Goal: Task Accomplishment & Management: Complete application form

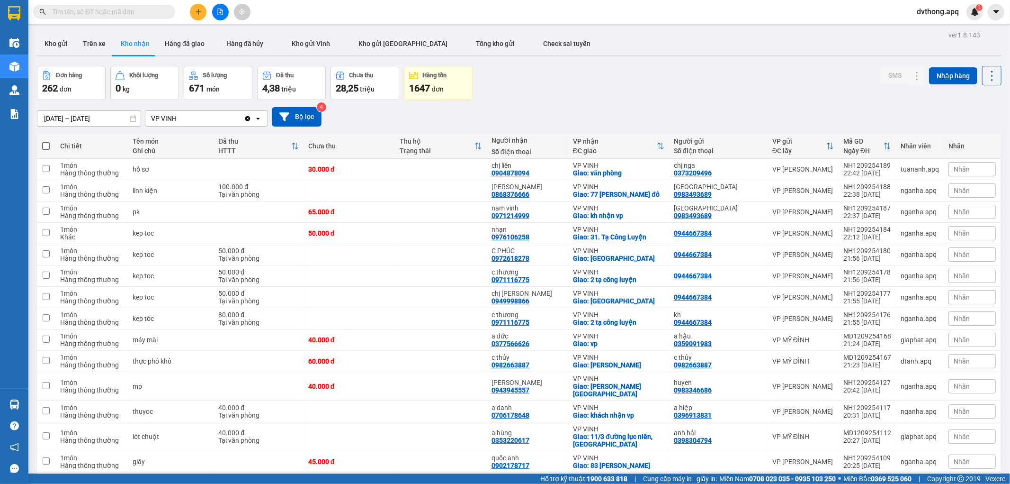
scroll to position [1375, 0]
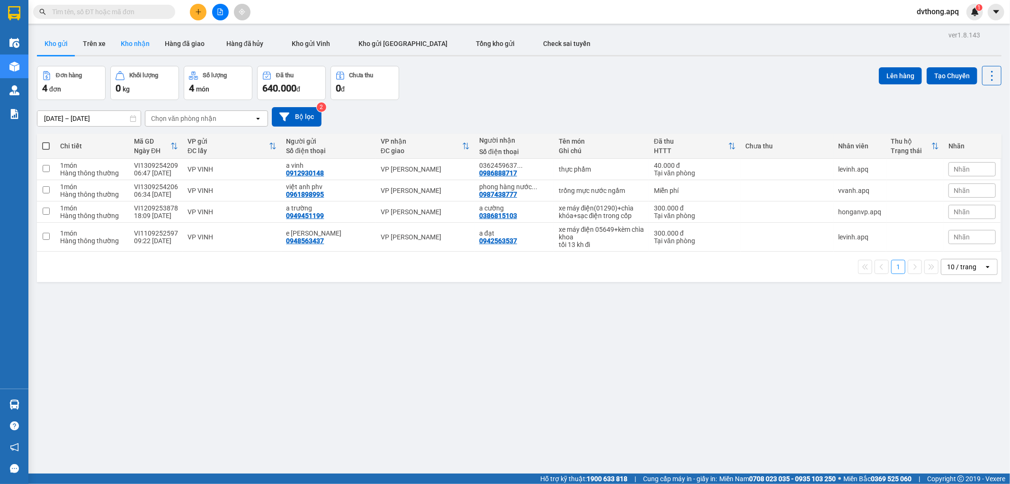
click at [138, 44] on button "Kho nhận" at bounding box center [135, 43] width 44 height 23
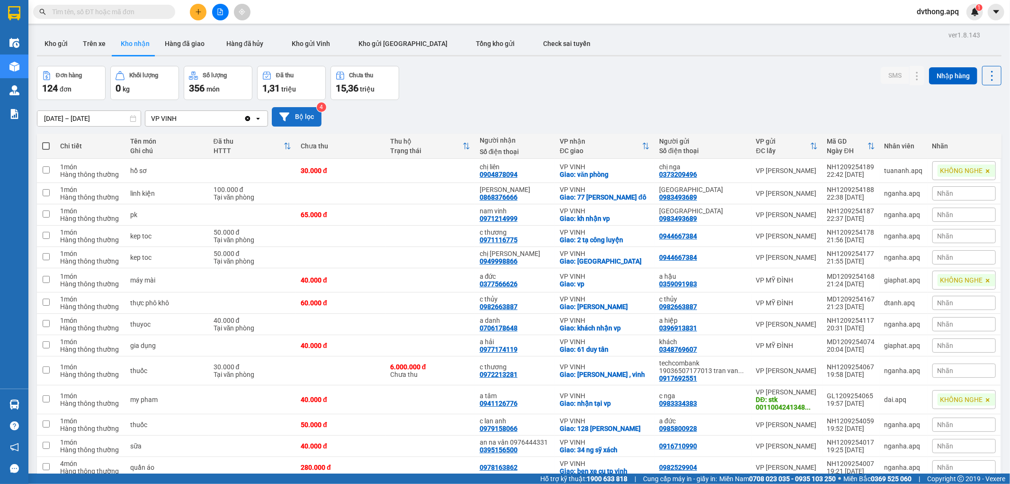
click at [301, 119] on button "Bộ lọc" at bounding box center [297, 116] width 50 height 19
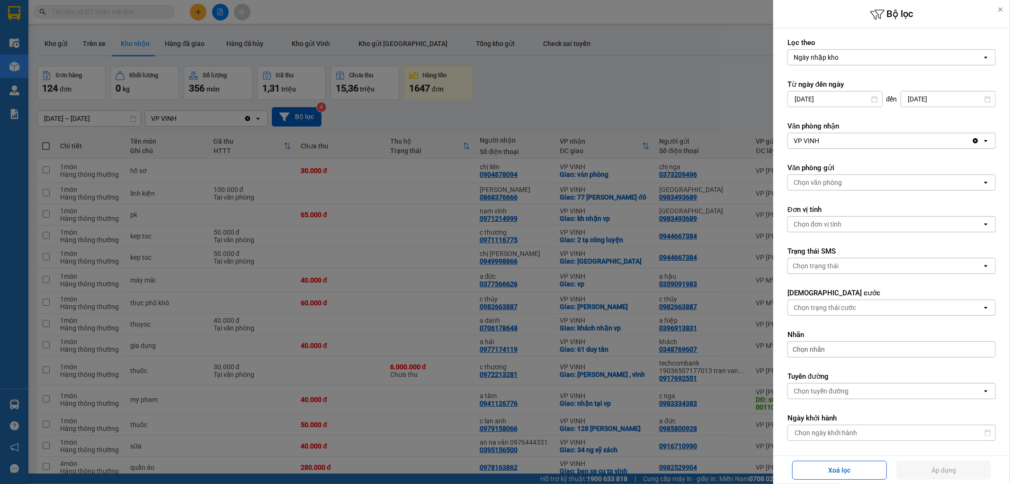
scroll to position [135, 0]
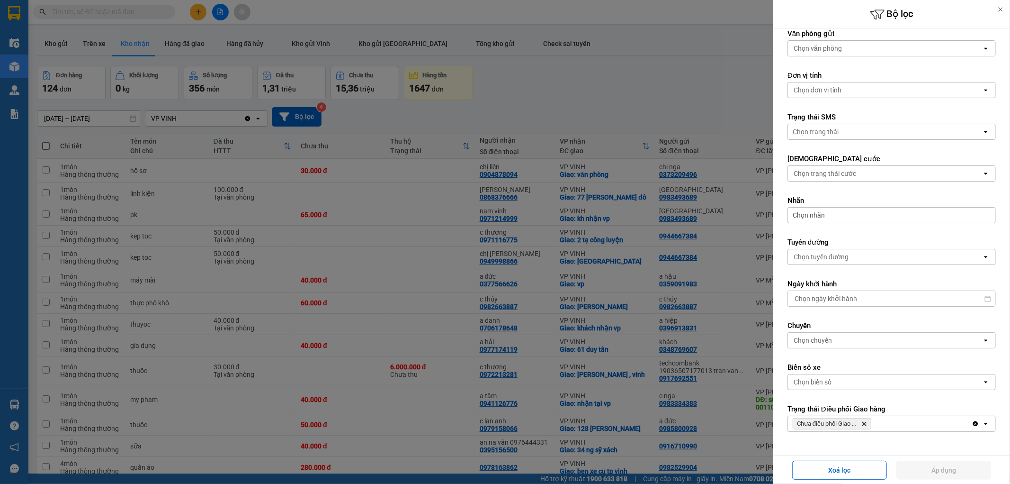
click at [924, 442] on form "Lọc theo Ngày nhập kho open Từ ngày đến ngày 13/09/2025 Press the down arrow ke…" at bounding box center [892, 175] width 208 height 542
click at [619, 111] on div at bounding box center [505, 242] width 1010 height 484
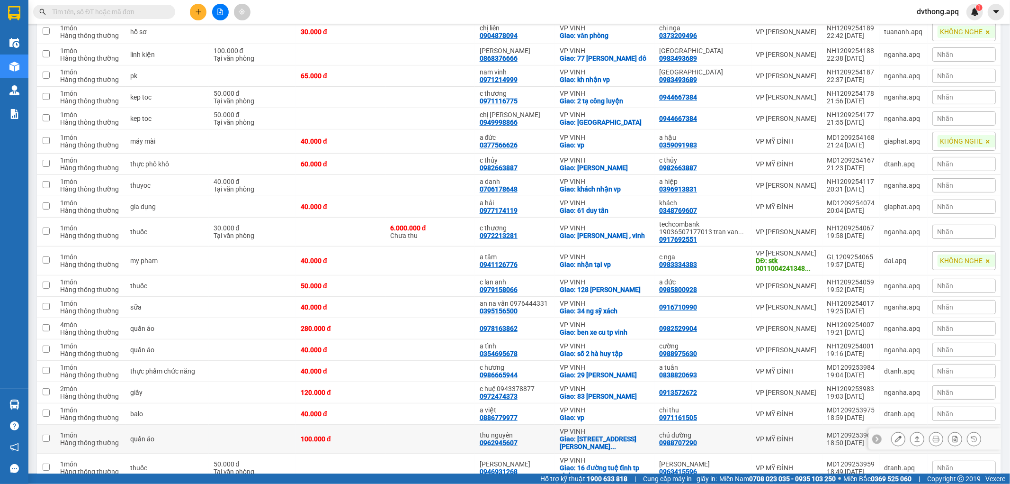
scroll to position [0, 0]
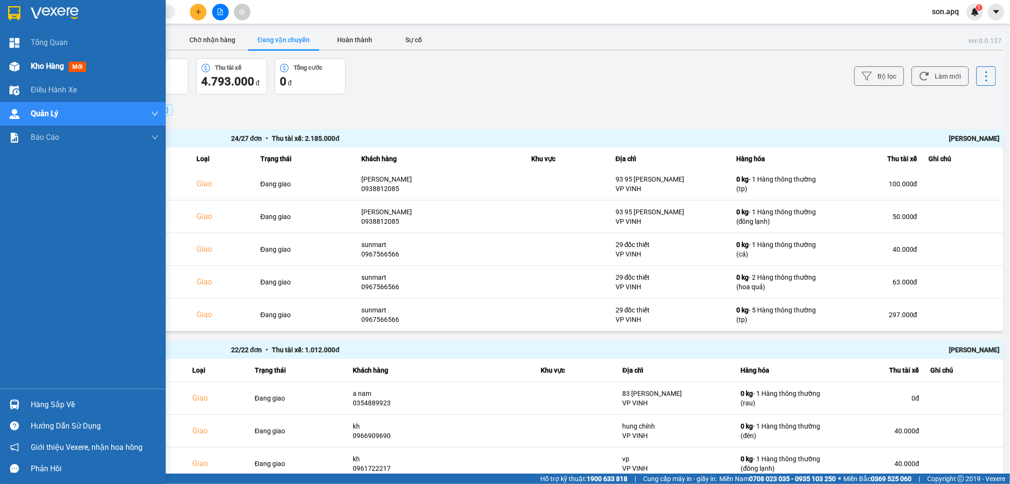
click at [39, 67] on span "Kho hàng" at bounding box center [47, 66] width 33 height 9
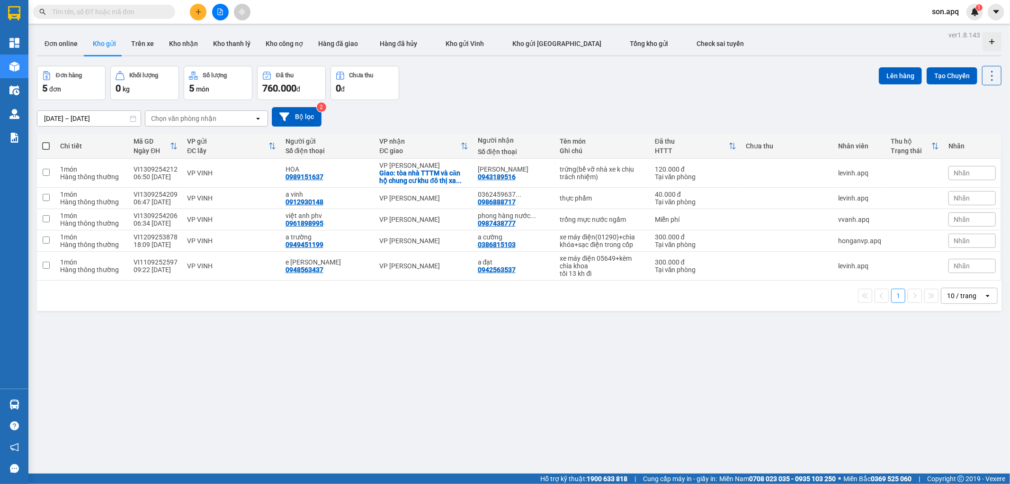
scroll to position [44, 0]
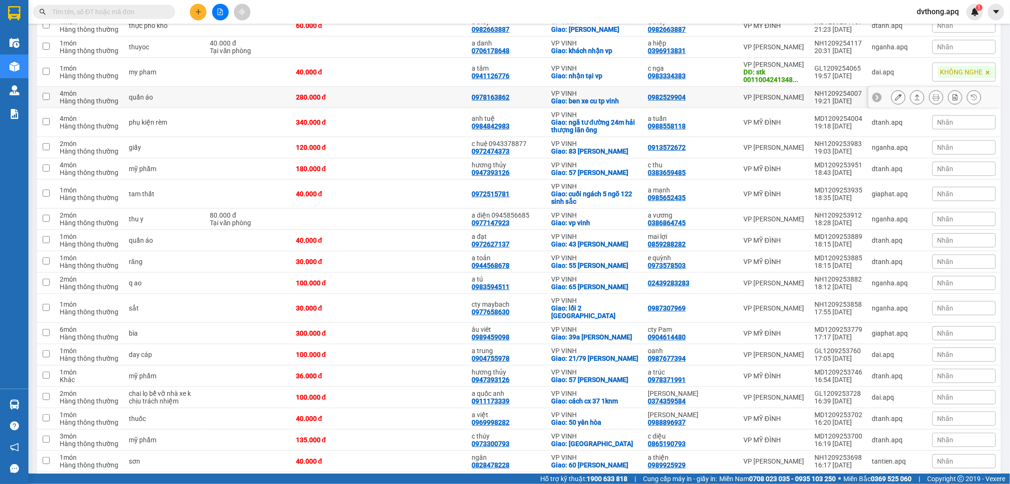
scroll to position [263, 0]
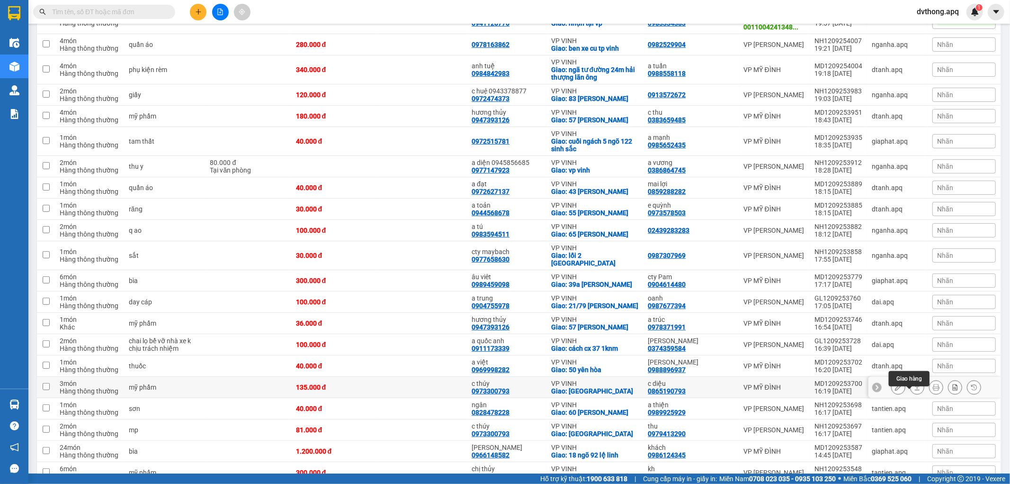
click at [911, 396] on button at bounding box center [917, 387] width 13 height 17
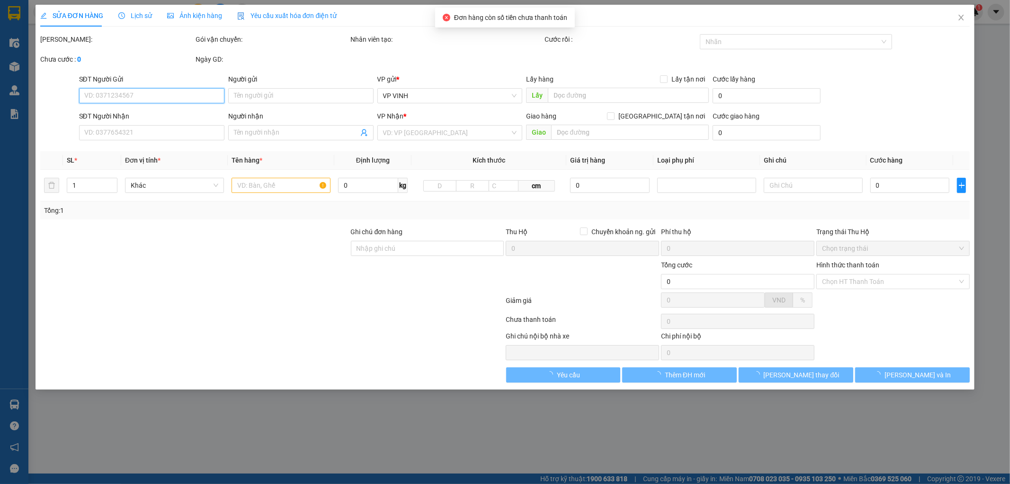
type input "0865190793"
type input "c diệu"
type input "0973300793"
type input "c thúy"
checkbox input "true"
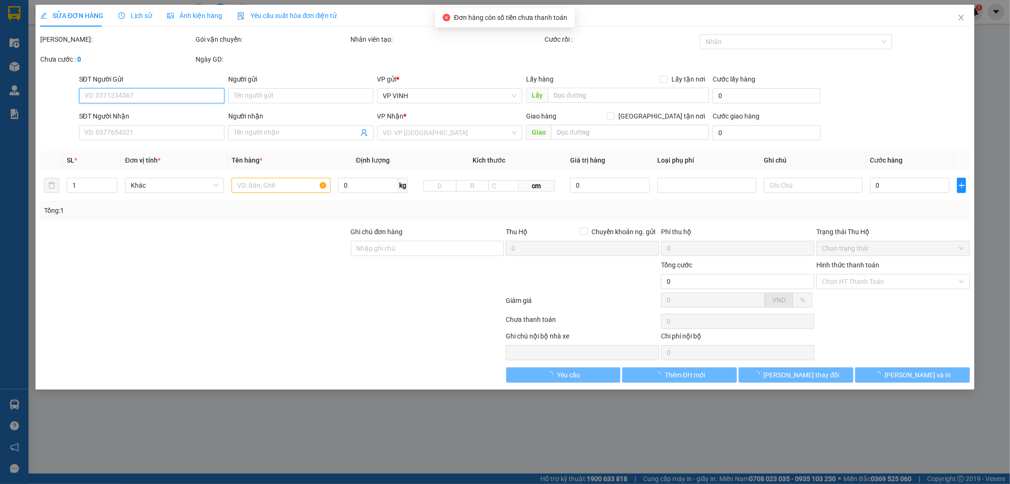
type input "chợ vinh"
type input "135.000"
type input "10"
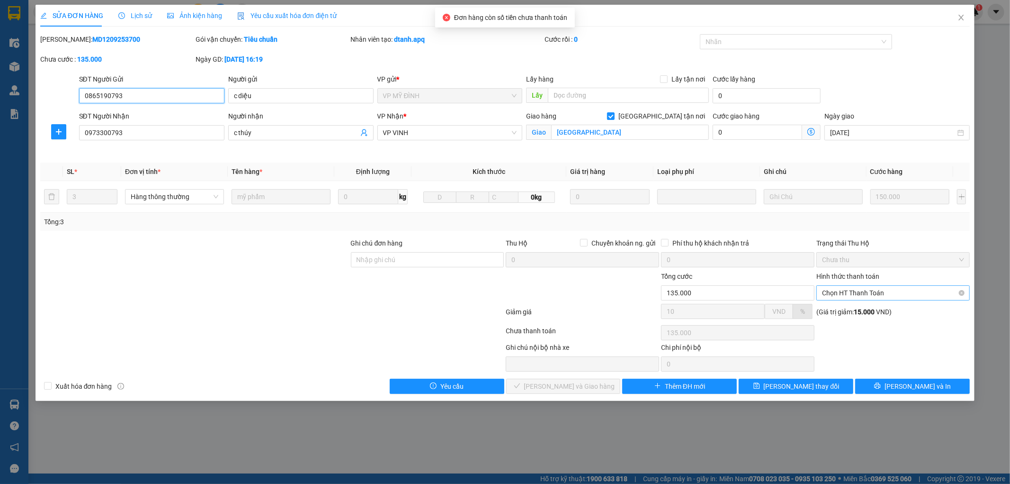
click at [876, 290] on span "Chọn HT Thanh Toán" at bounding box center [893, 293] width 142 height 14
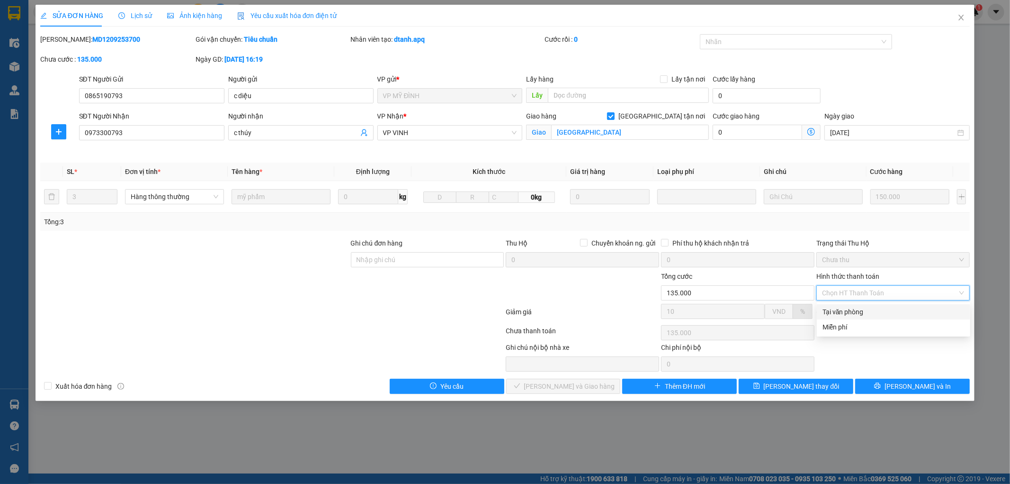
click at [860, 314] on div "Tại văn phòng" at bounding box center [894, 311] width 142 height 10
type input "0"
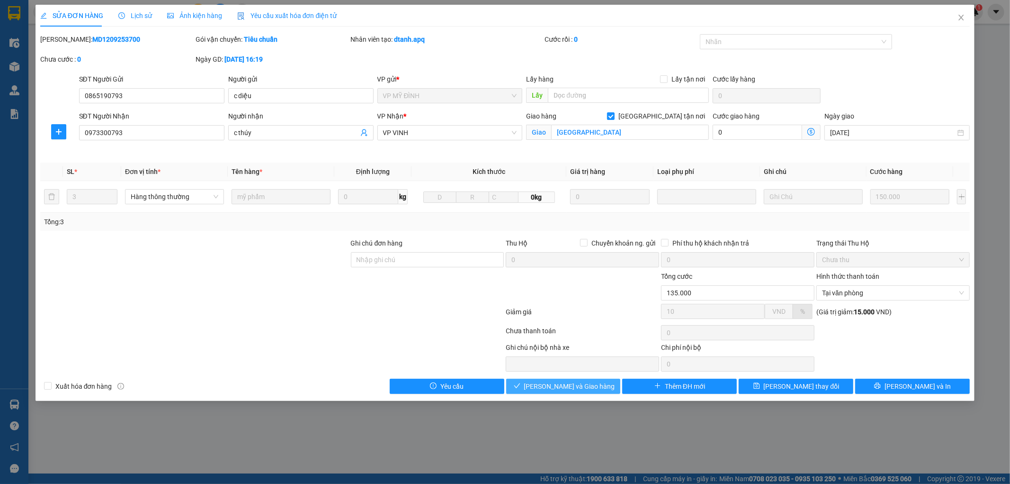
click at [569, 391] on span "[PERSON_NAME] và [PERSON_NAME] hàng" at bounding box center [569, 386] width 91 height 10
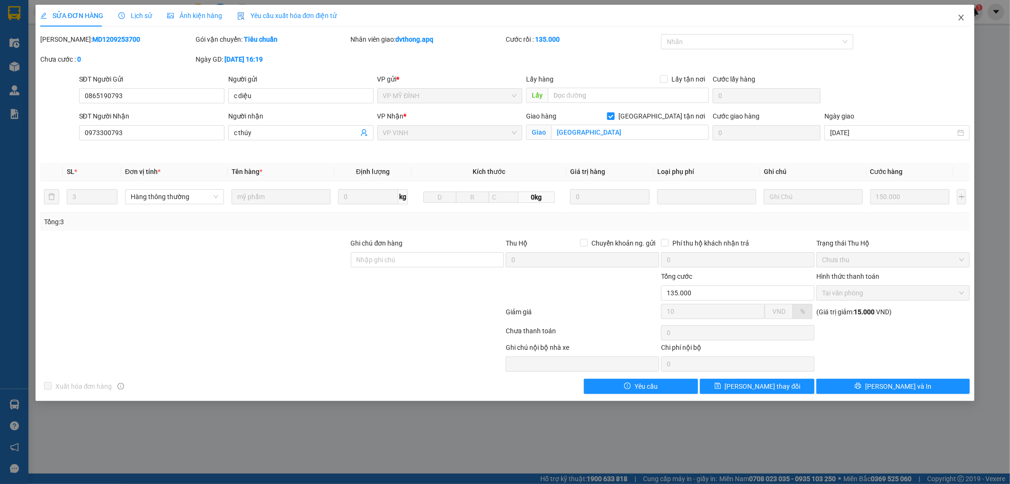
click at [959, 22] on span "Close" at bounding box center [961, 18] width 27 height 27
click at [959, 17] on span "dvthong.apq" at bounding box center [938, 12] width 57 height 12
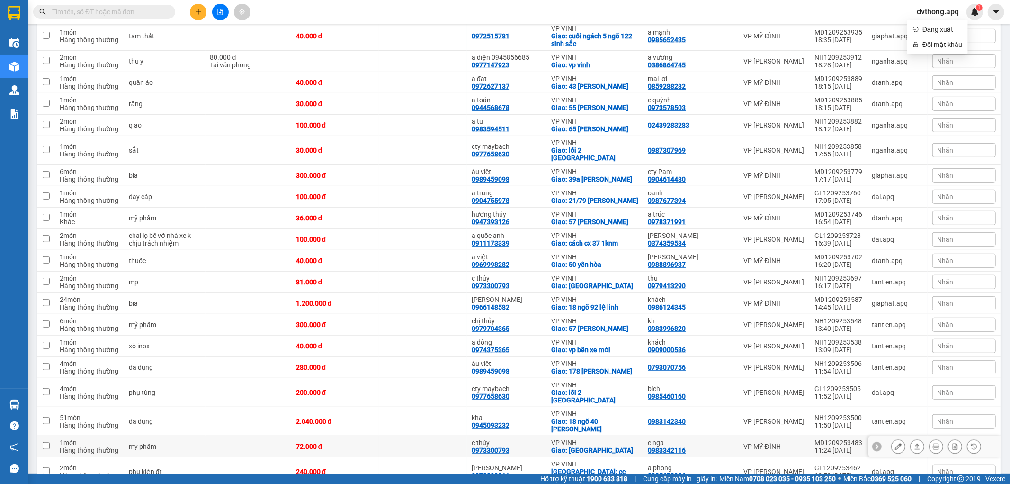
scroll to position [421, 0]
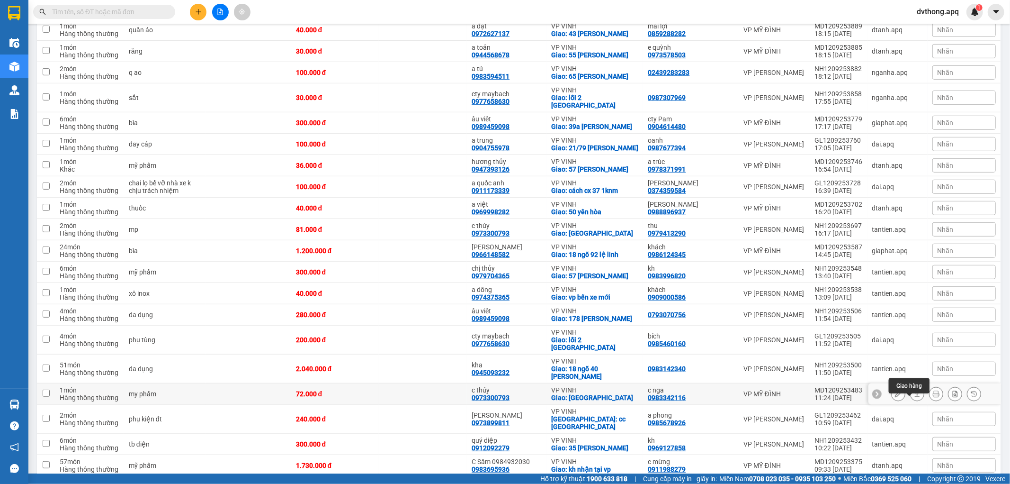
click at [914, 397] on icon at bounding box center [917, 393] width 7 height 7
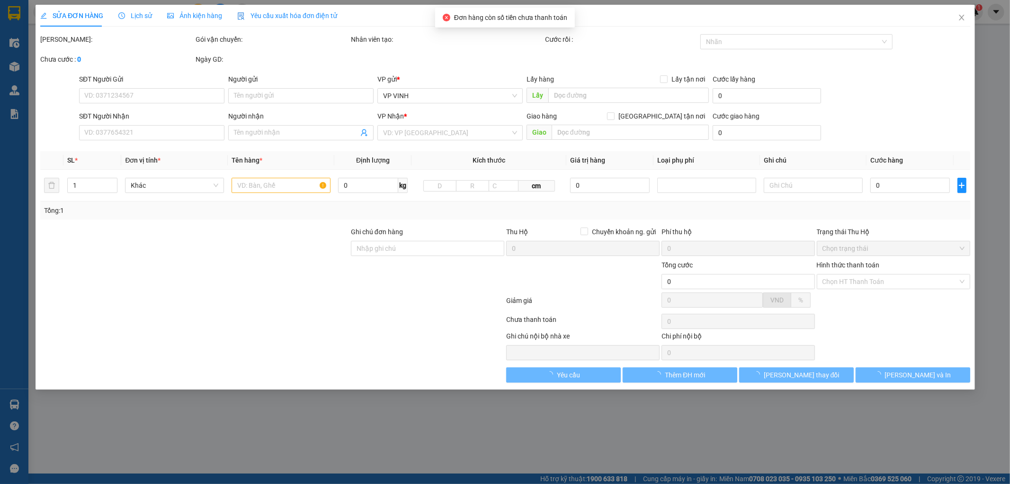
type input "0983342116"
type input "c nga"
type input "0973300793"
type input "c thúy"
checkbox input "true"
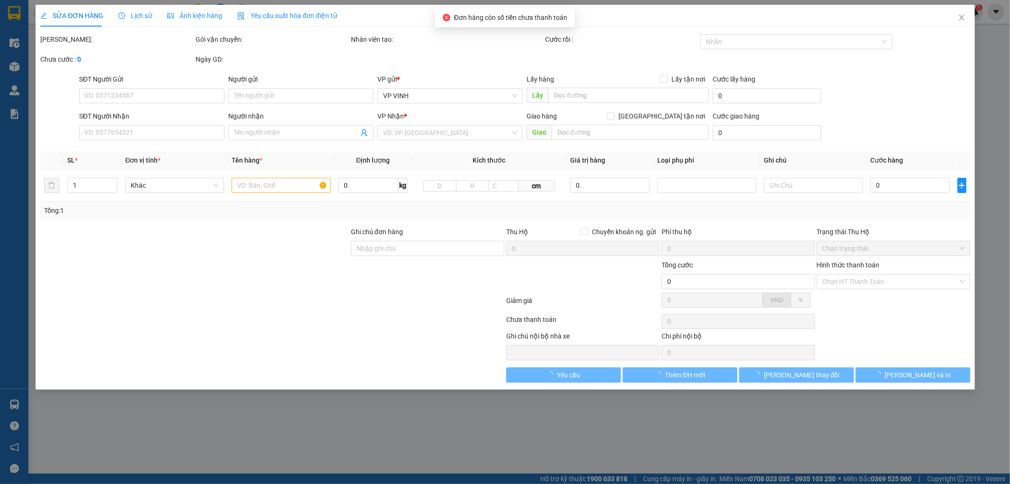
type input "[PERSON_NAME]"
type input "72.000"
type input "10"
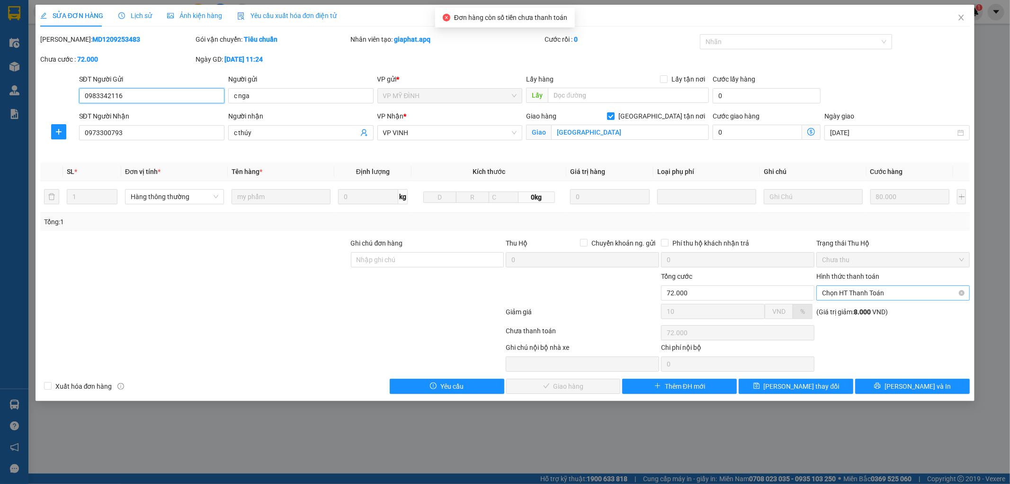
click at [860, 290] on span "Chọn HT Thanh Toán" at bounding box center [893, 293] width 142 height 14
click at [850, 313] on div "Tại văn phòng" at bounding box center [894, 311] width 142 height 10
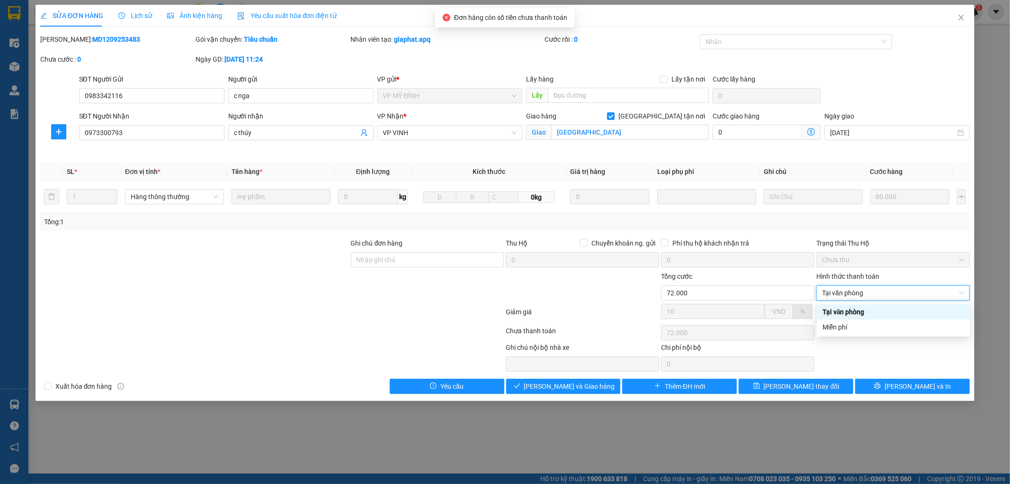
type input "0"
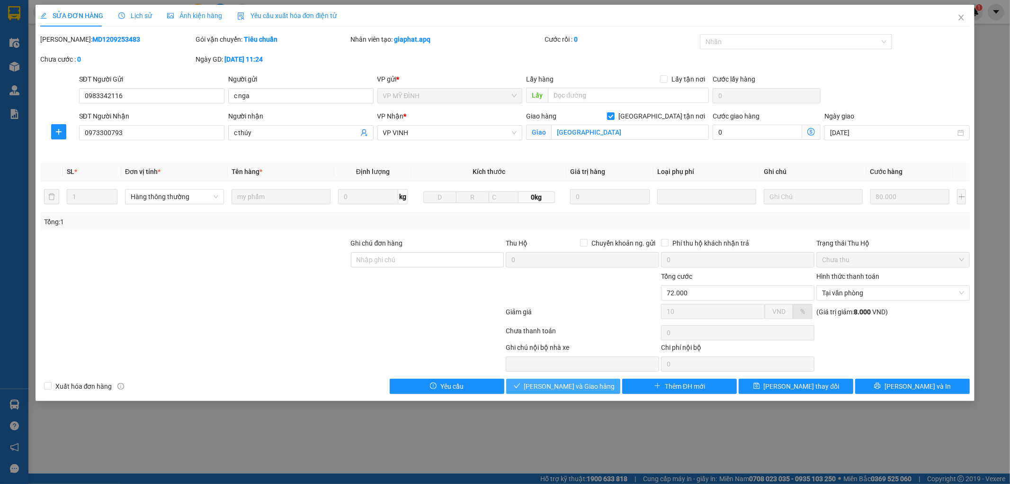
click at [571, 386] on span "[PERSON_NAME] và [PERSON_NAME] hàng" at bounding box center [569, 386] width 91 height 10
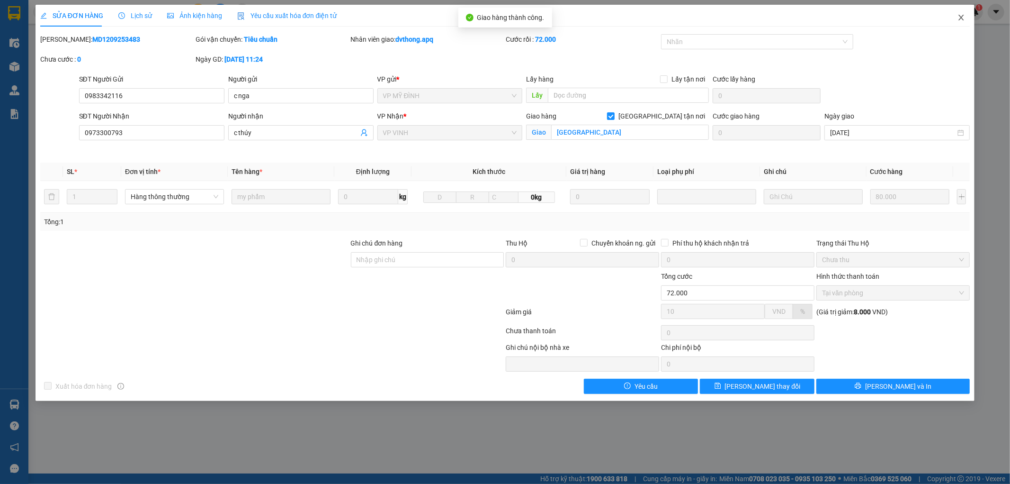
click at [962, 17] on icon "close" at bounding box center [962, 18] width 8 height 8
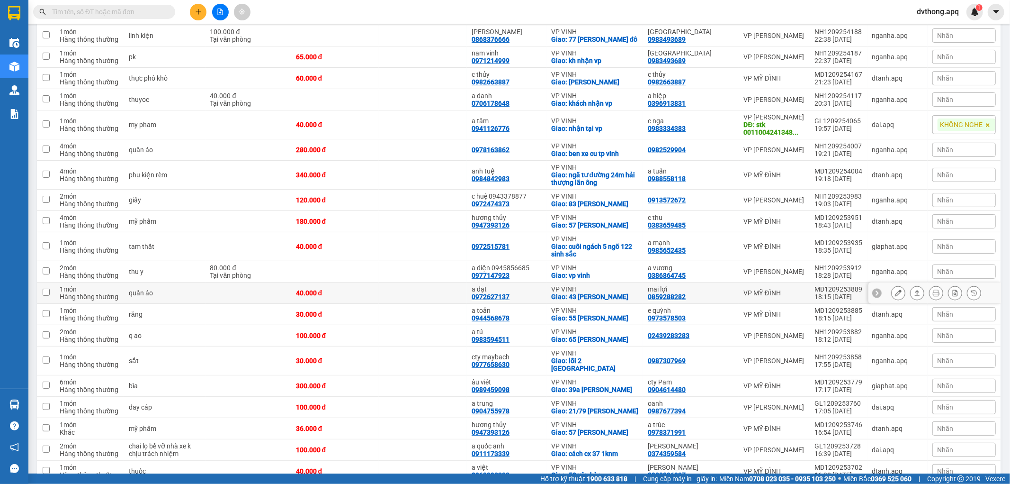
scroll to position [210, 0]
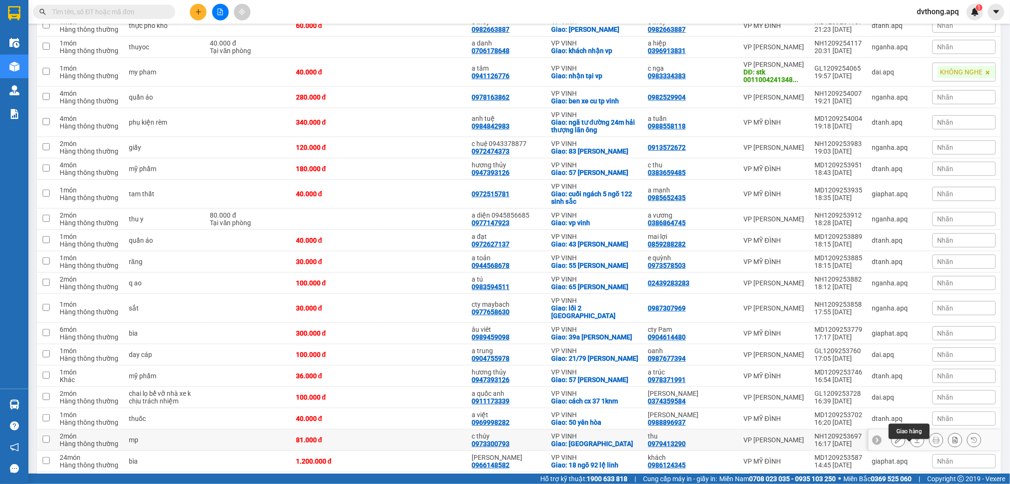
click at [914, 443] on icon at bounding box center [917, 439] width 7 height 7
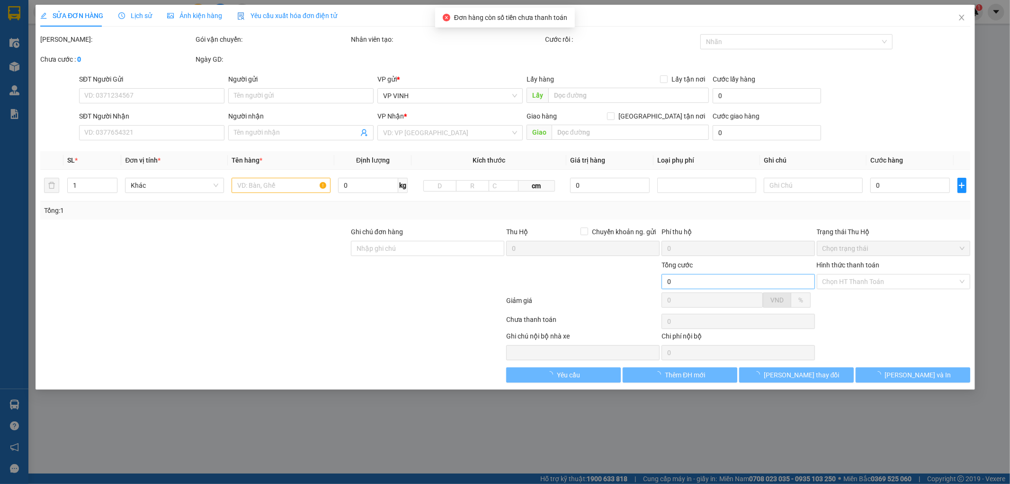
type input "0979413290"
type input "thu"
type input "0973300793"
type input "c thúy"
checkbox input "true"
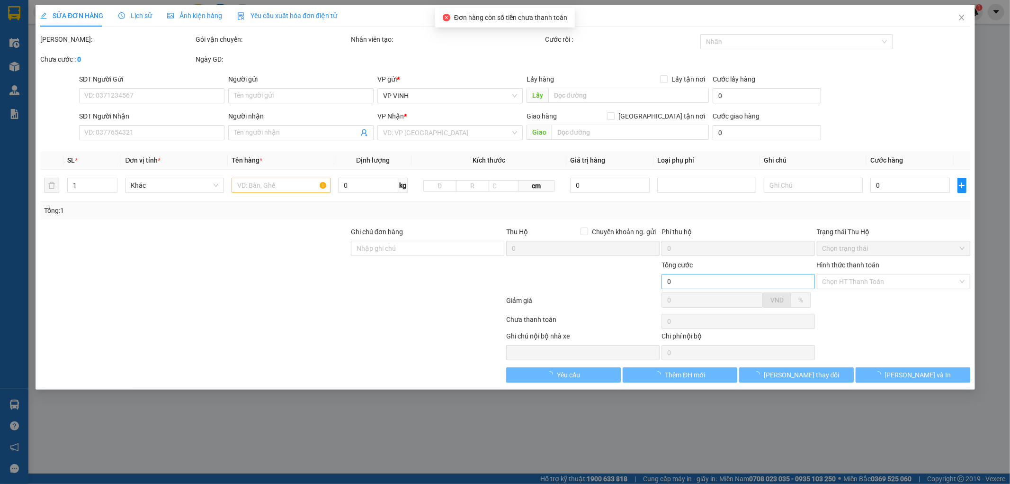
type input "[PERSON_NAME]"
type input "81.000"
type input "10"
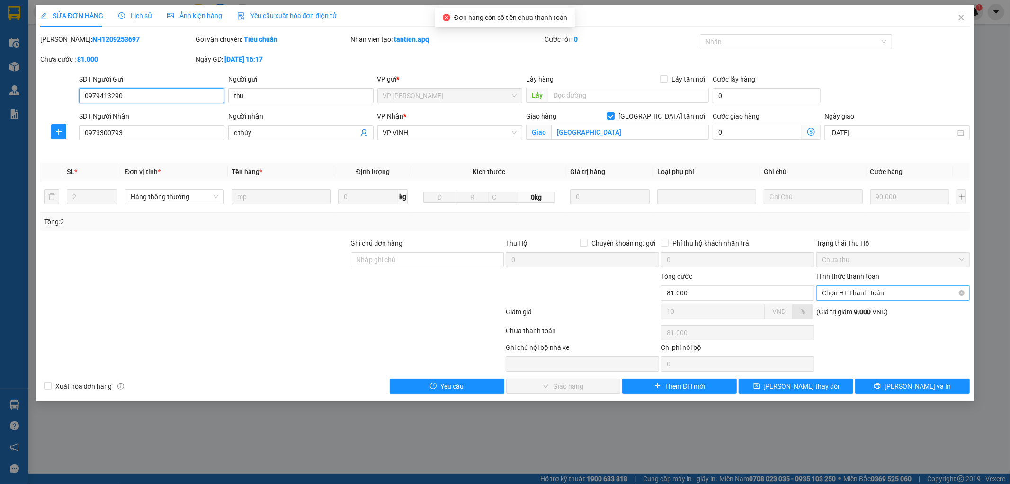
click at [861, 294] on span "Chọn HT Thanh Toán" at bounding box center [893, 293] width 142 height 14
click at [851, 308] on div "Tại văn phòng" at bounding box center [894, 311] width 142 height 10
type input "0"
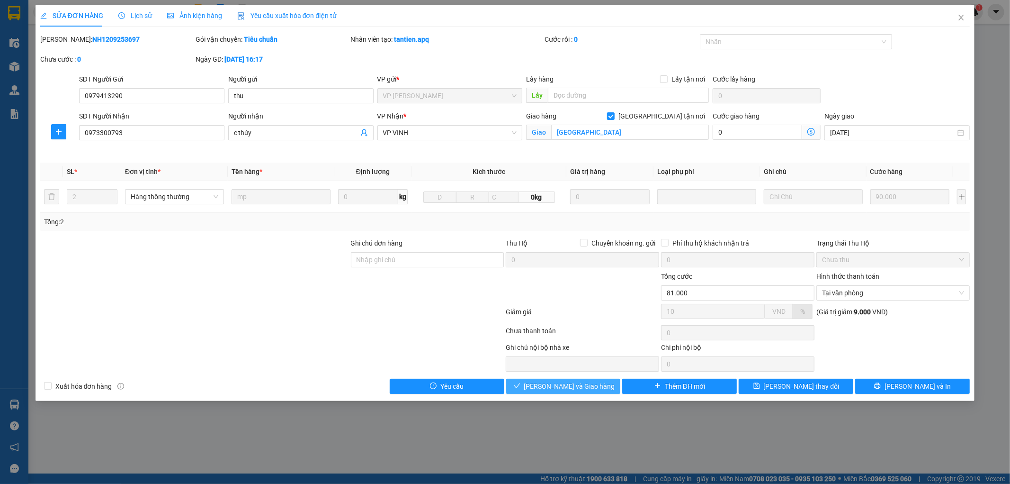
click at [570, 385] on span "[PERSON_NAME] và [PERSON_NAME] hàng" at bounding box center [569, 386] width 91 height 10
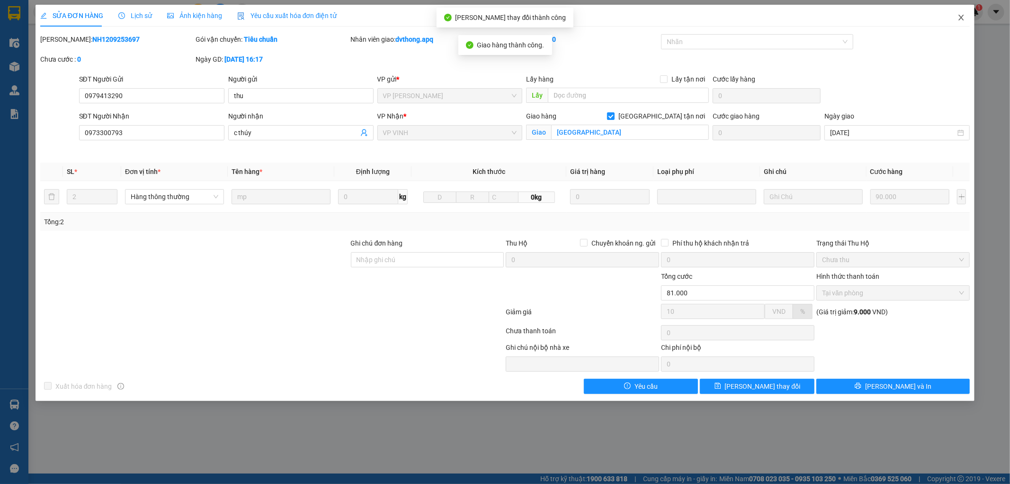
click at [962, 16] on icon "close" at bounding box center [962, 18] width 8 height 8
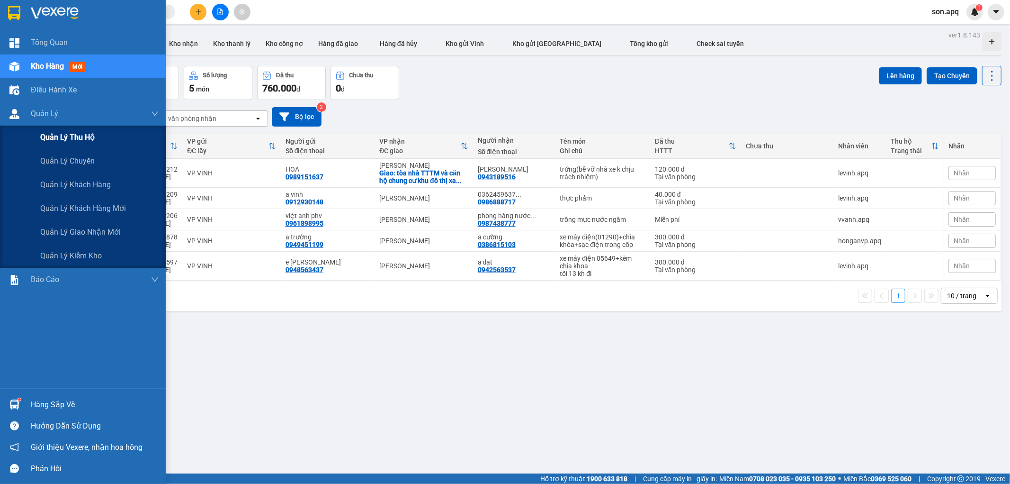
scroll to position [44, 0]
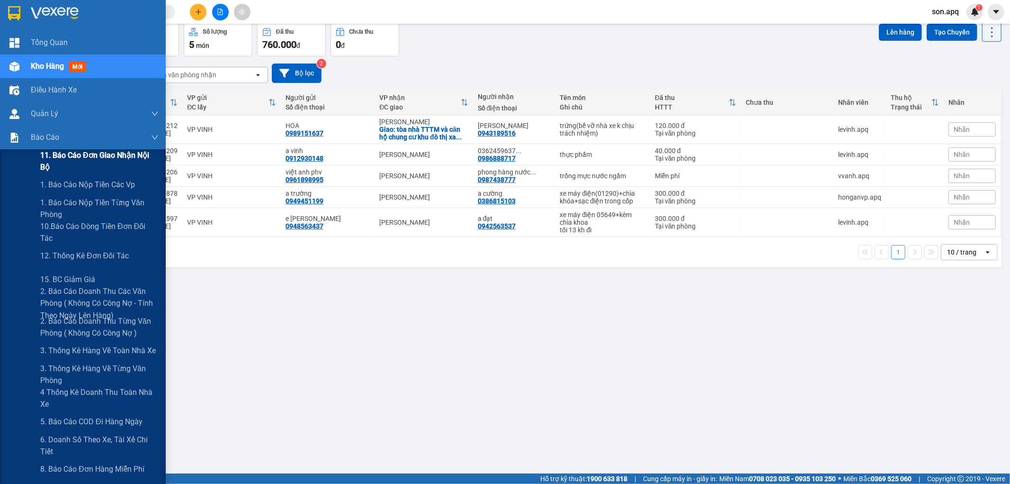
click at [126, 158] on span "11. Báo cáo đơn giao nhận nội bộ" at bounding box center [99, 161] width 118 height 24
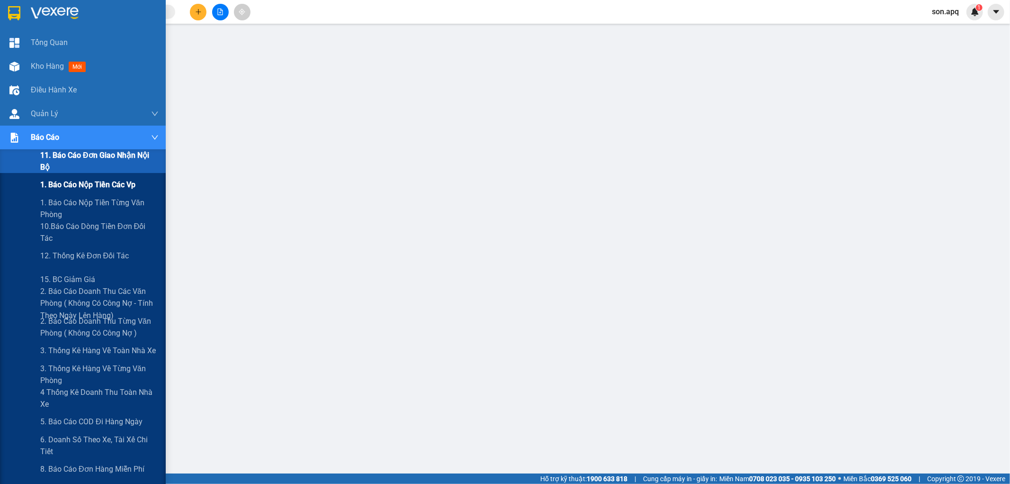
click at [124, 187] on span "1. Báo cáo nộp tiền các vp" at bounding box center [87, 185] width 95 height 12
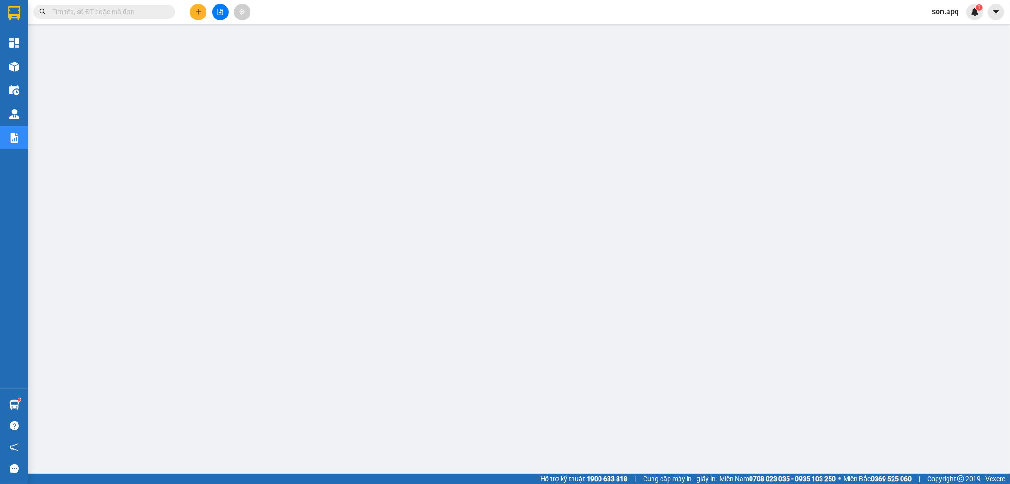
click at [121, 12] on input "text" at bounding box center [108, 12] width 112 height 10
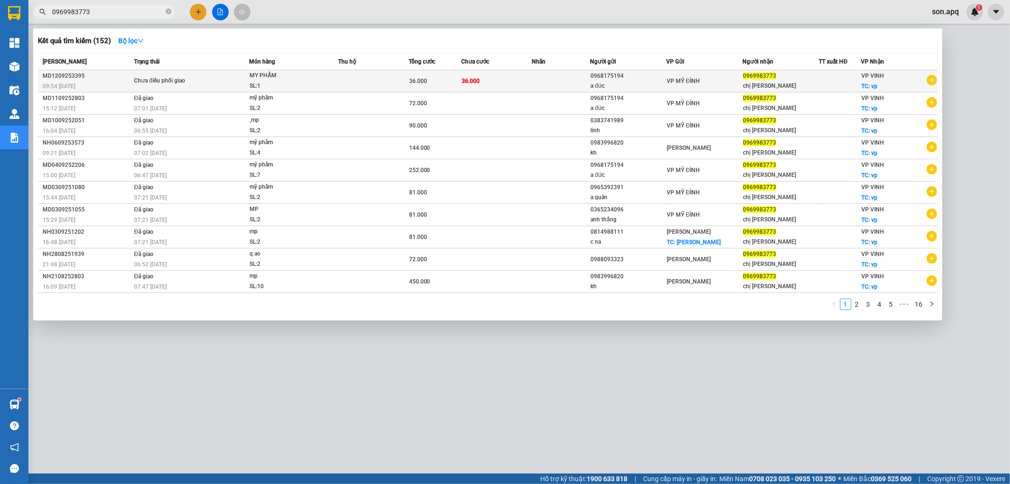
type input "0969983773"
click at [548, 79] on td at bounding box center [561, 81] width 59 height 22
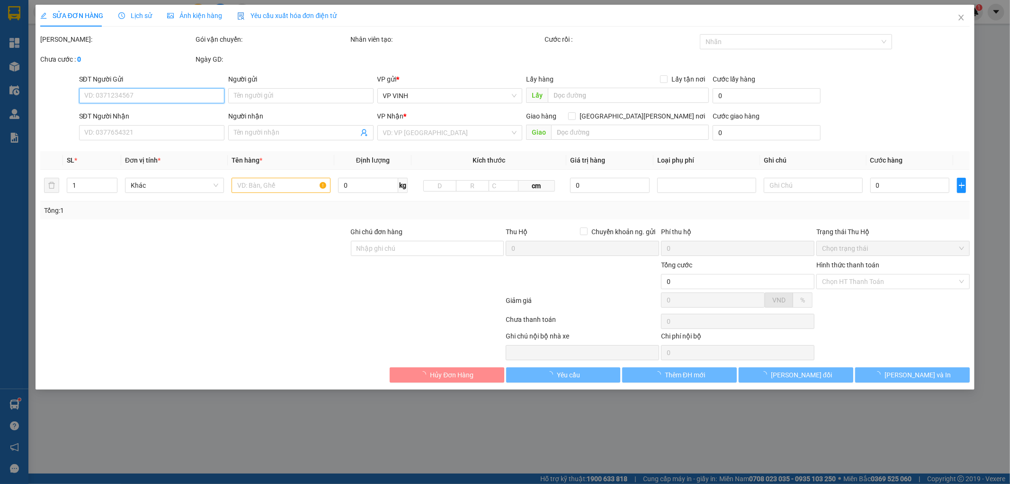
type input "0968175194"
type input "a đức"
type input "0969983773"
type input "chị [PERSON_NAME]"
checkbox input "true"
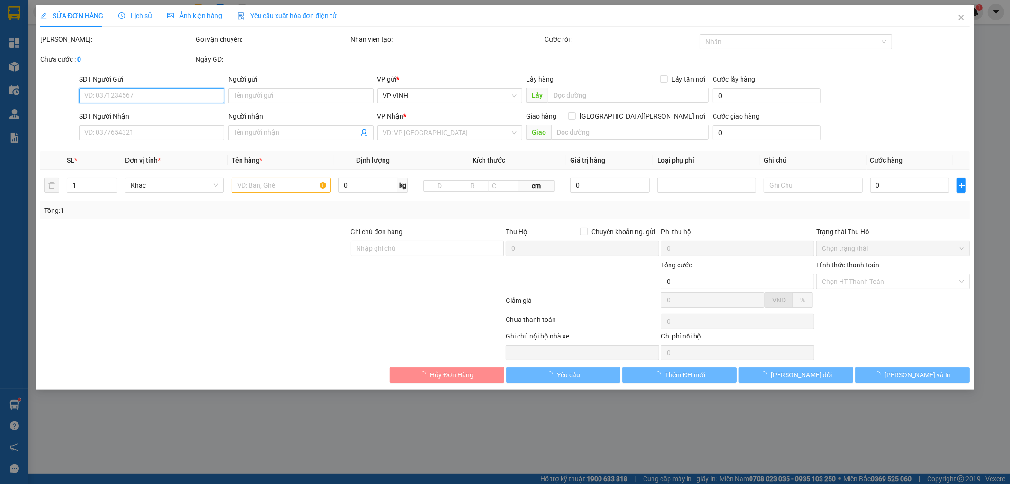
type input "vp"
type input "36.000"
type input "10"
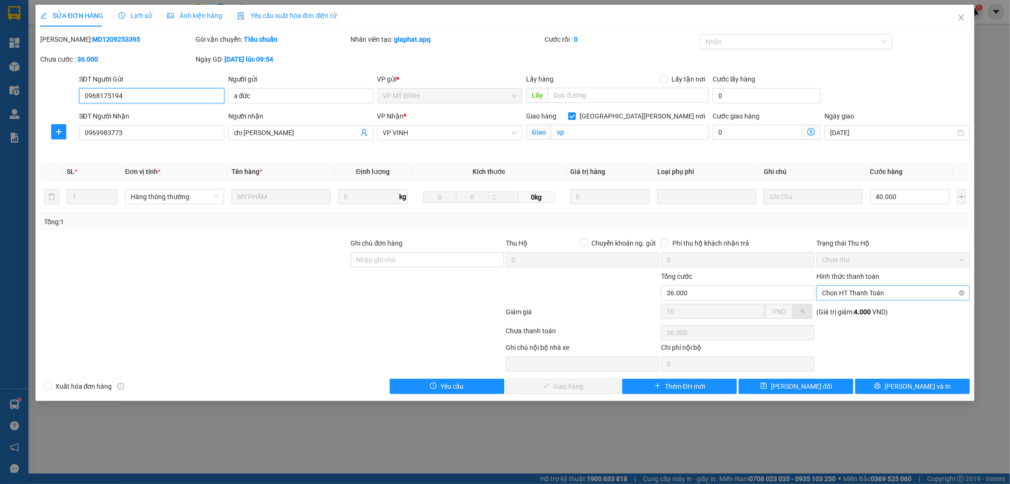
click at [888, 288] on span "Chọn HT Thanh Toán" at bounding box center [893, 293] width 142 height 14
click at [886, 307] on div "Tại văn phòng" at bounding box center [894, 311] width 142 height 10
type input "0"
click at [566, 380] on button "[PERSON_NAME] và [PERSON_NAME] hàng" at bounding box center [563, 385] width 115 height 15
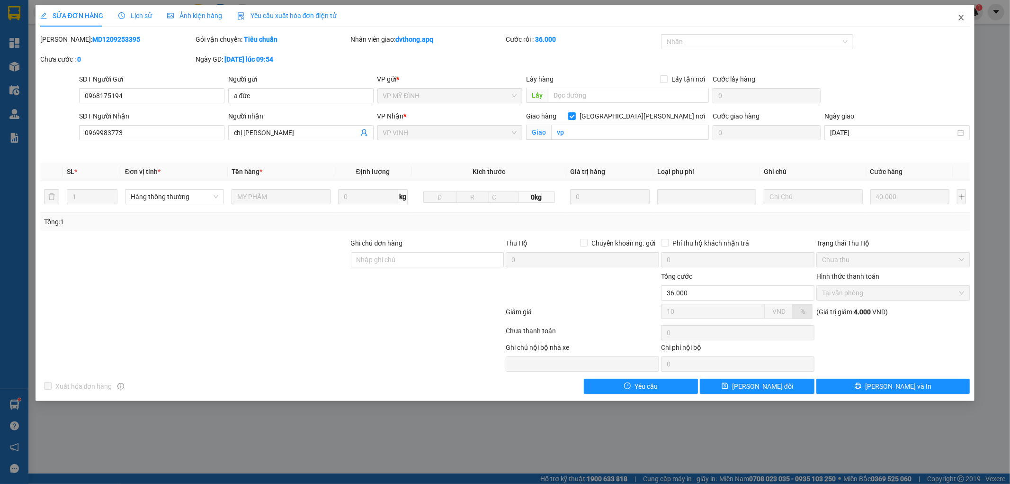
click at [958, 19] on icon "close" at bounding box center [962, 18] width 8 height 8
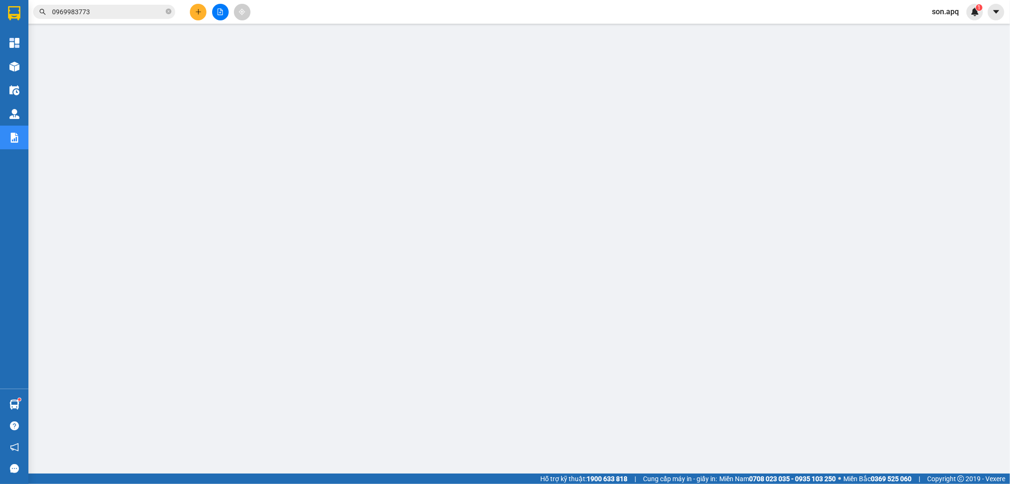
click at [101, 11] on input "0969983773" at bounding box center [108, 12] width 112 height 10
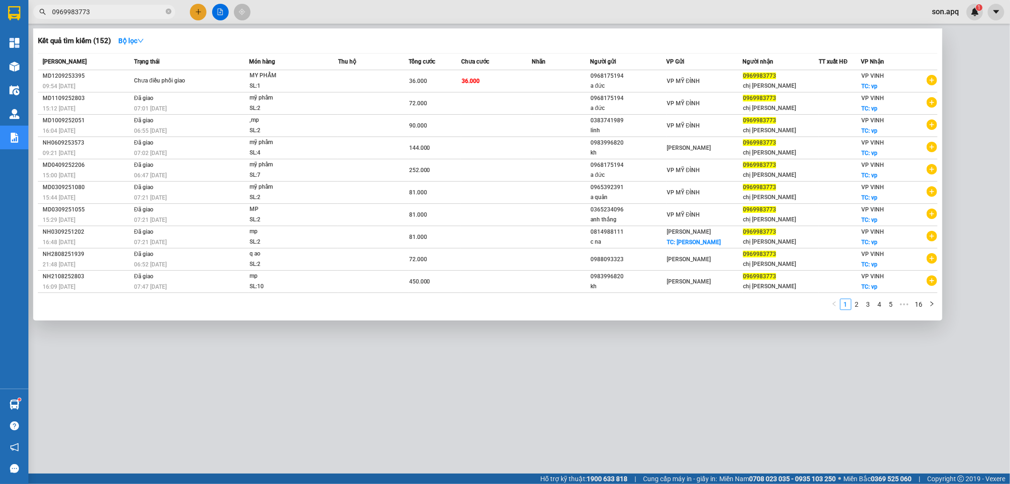
click at [101, 11] on input "0969983773" at bounding box center [108, 12] width 112 height 10
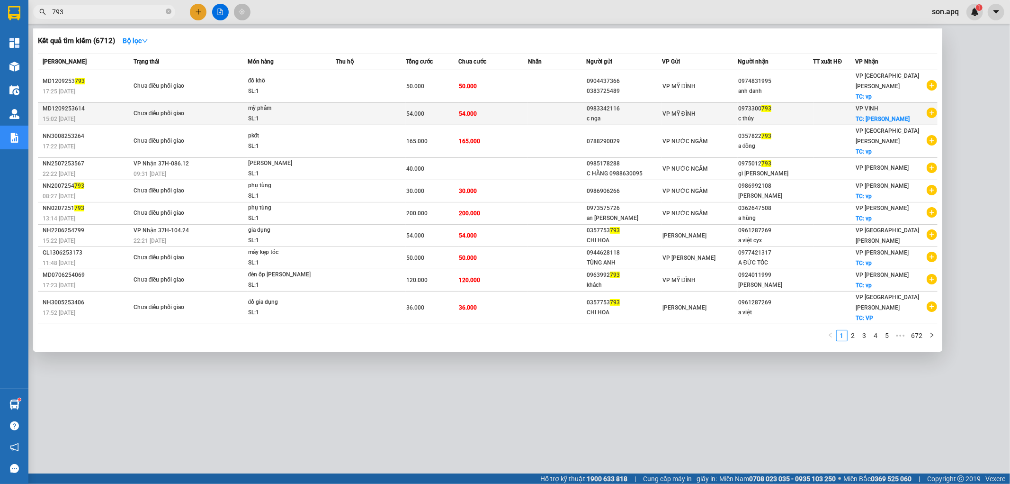
type input "793"
click at [509, 103] on td "54.000" at bounding box center [494, 114] width 70 height 22
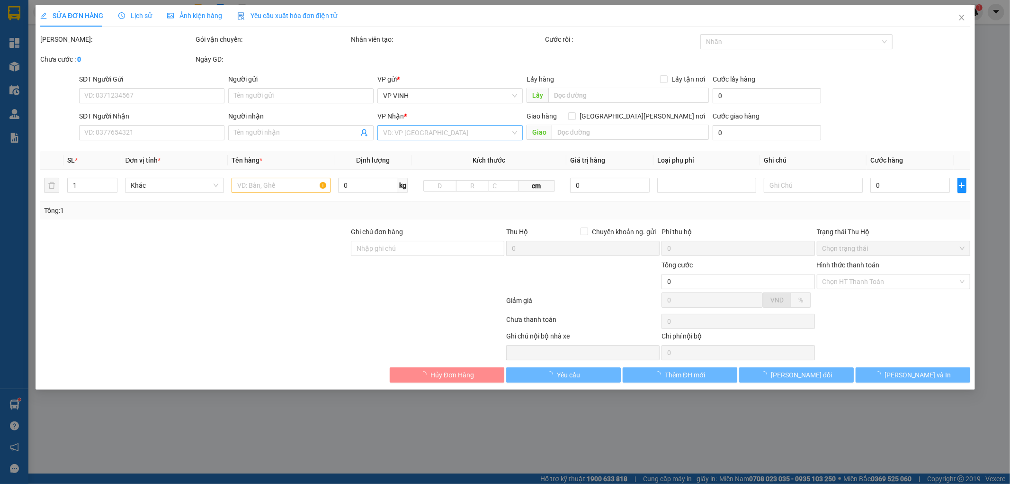
type input "0983342116"
type input "c nga"
type input "0973300793"
type input "c thúy"
checkbox input "true"
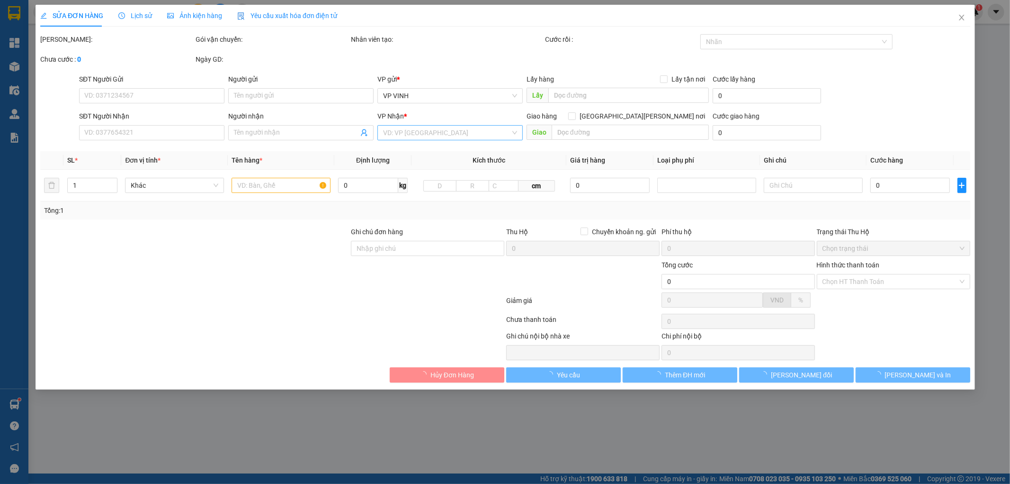
type input "[PERSON_NAME]"
type input "54.000"
type input "10"
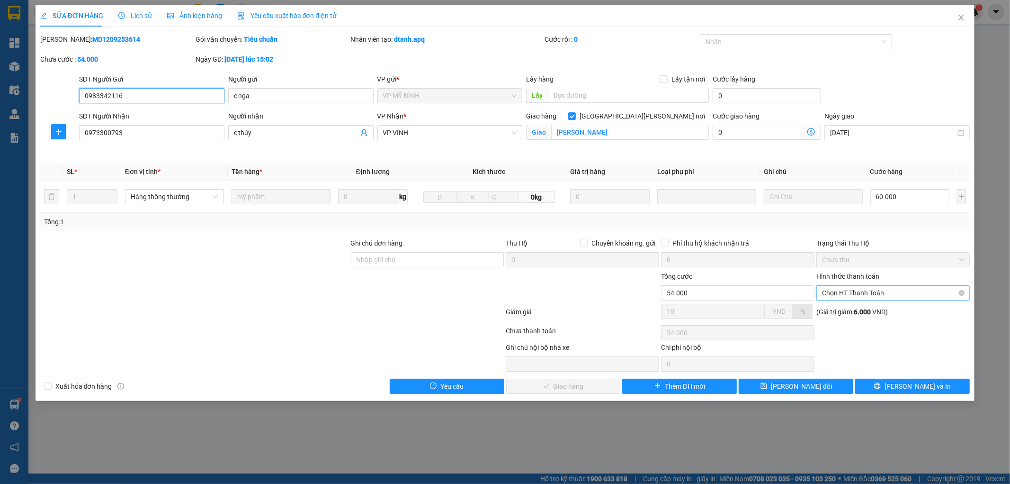
click at [884, 288] on span "Chọn HT Thanh Toán" at bounding box center [893, 293] width 142 height 14
click at [887, 308] on div "Tại văn phòng" at bounding box center [894, 311] width 142 height 10
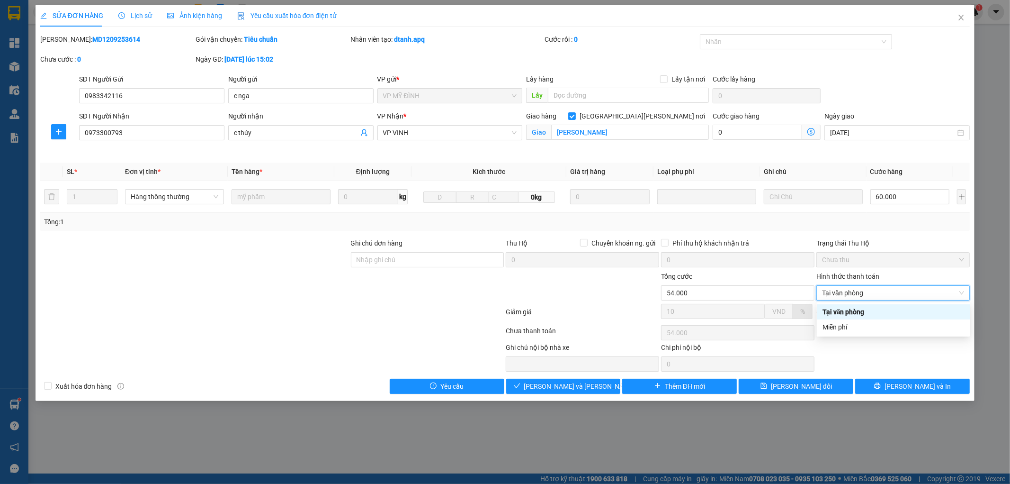
type input "0"
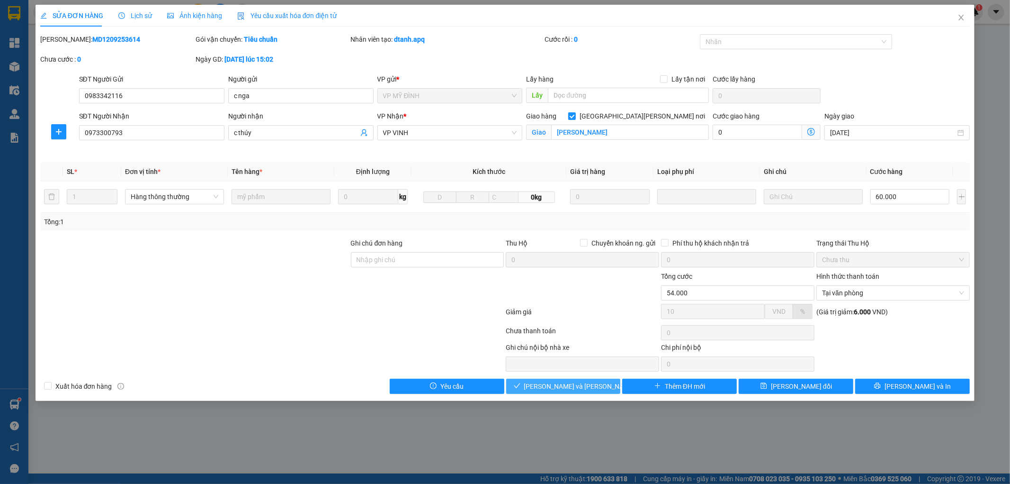
click at [570, 387] on span "[PERSON_NAME] và [PERSON_NAME] hàng" at bounding box center [588, 386] width 128 height 10
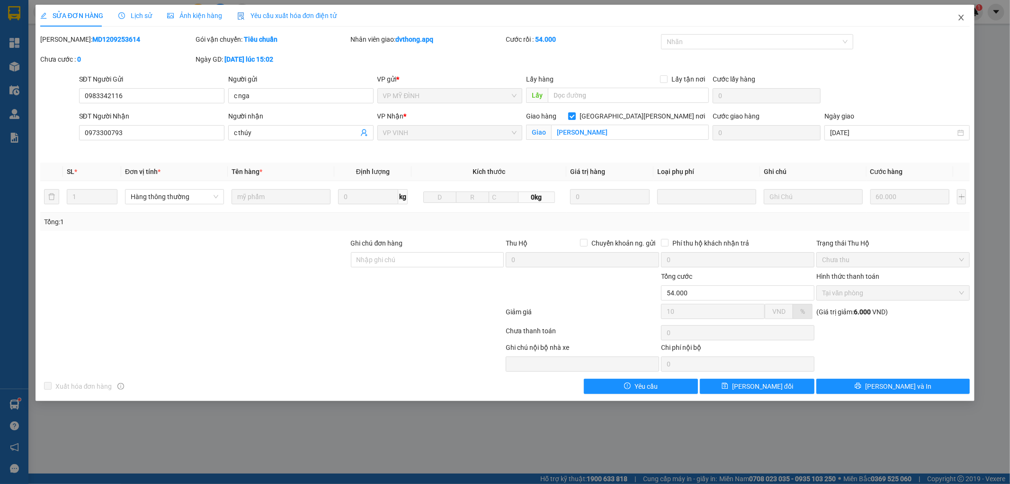
click at [962, 16] on icon "close" at bounding box center [962, 18] width 8 height 8
